Goal: Navigation & Orientation: Understand site structure

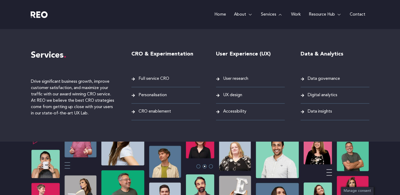
click at [237, 80] on span "User research" at bounding box center [235, 78] width 26 height 7
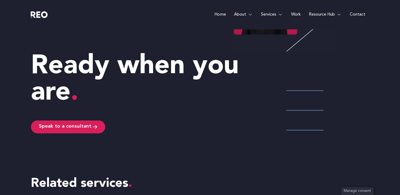
scroll to position [1285, 0]
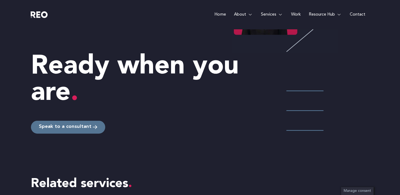
click at [94, 127] on icon at bounding box center [95, 127] width 4 height 5
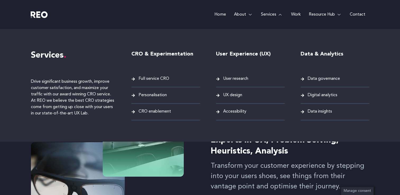
click at [232, 97] on span "UX design" at bounding box center [232, 95] width 20 height 7
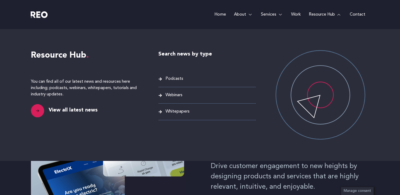
click at [176, 78] on span "Podcasts" at bounding box center [173, 78] width 19 height 7
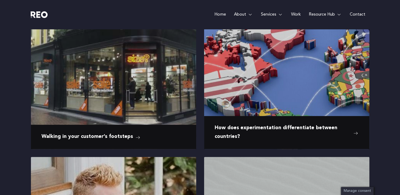
scroll to position [227, 0]
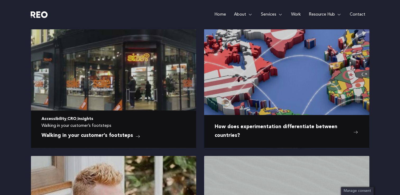
click at [122, 117] on li "Accessibility , CRO , Insights" at bounding box center [114, 119] width 144 height 7
click at [132, 139] on link "Walking in your customer’s footsteps" at bounding box center [91, 136] width 99 height 8
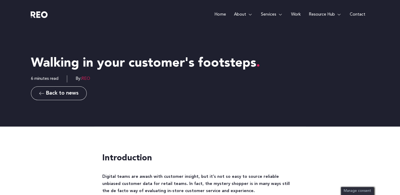
click at [220, 16] on link "Home" at bounding box center [219, 14] width 19 height 29
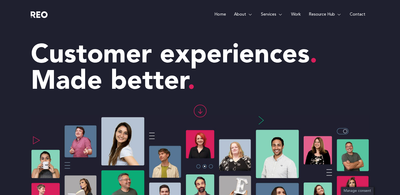
click at [249, 13] on e-page-transition at bounding box center [200, 97] width 400 height 195
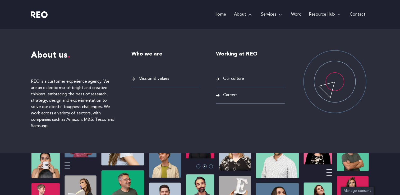
click at [235, 81] on span "Our culture" at bounding box center [233, 78] width 22 height 7
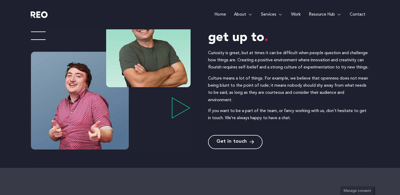
scroll to position [93, 0]
click at [244, 145] on link "Get in touch" at bounding box center [235, 142] width 54 height 14
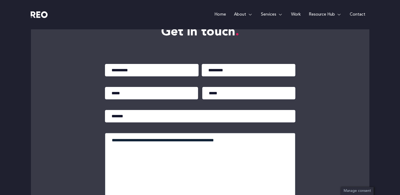
scroll to position [140, 0]
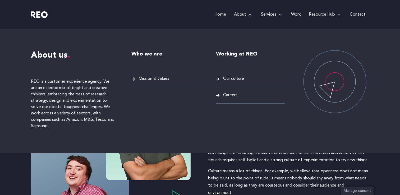
click at [228, 95] on span "Careers" at bounding box center [230, 95] width 16 height 7
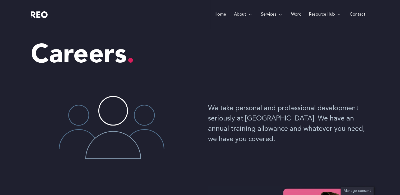
click at [225, 13] on link "Home" at bounding box center [219, 14] width 19 height 29
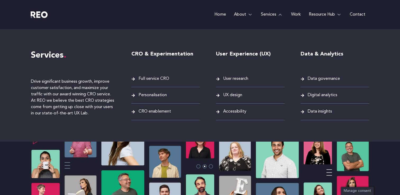
click at [271, 47] on div "Services Drive significant business growth, improve customer satisfaction, and …" at bounding box center [200, 85] width 338 height 112
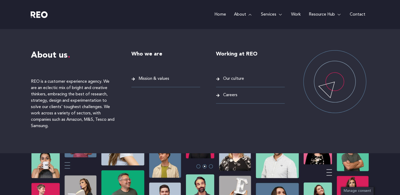
click at [143, 79] on span "Mission & values" at bounding box center [153, 78] width 32 height 7
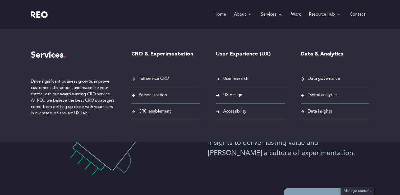
click at [319, 94] on span "Digital analytics" at bounding box center [321, 95] width 31 height 7
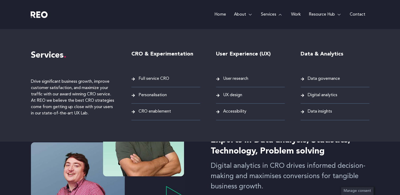
click at [240, 79] on span "User research" at bounding box center [235, 78] width 26 height 7
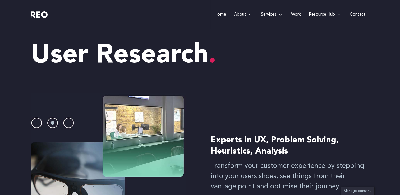
click at [214, 10] on link "Home" at bounding box center [219, 14] width 19 height 29
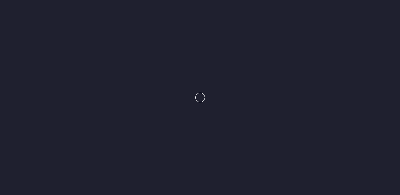
click at [223, 16] on e-page-transition at bounding box center [200, 97] width 400 height 195
